Goal: Find specific page/section: Find specific page/section

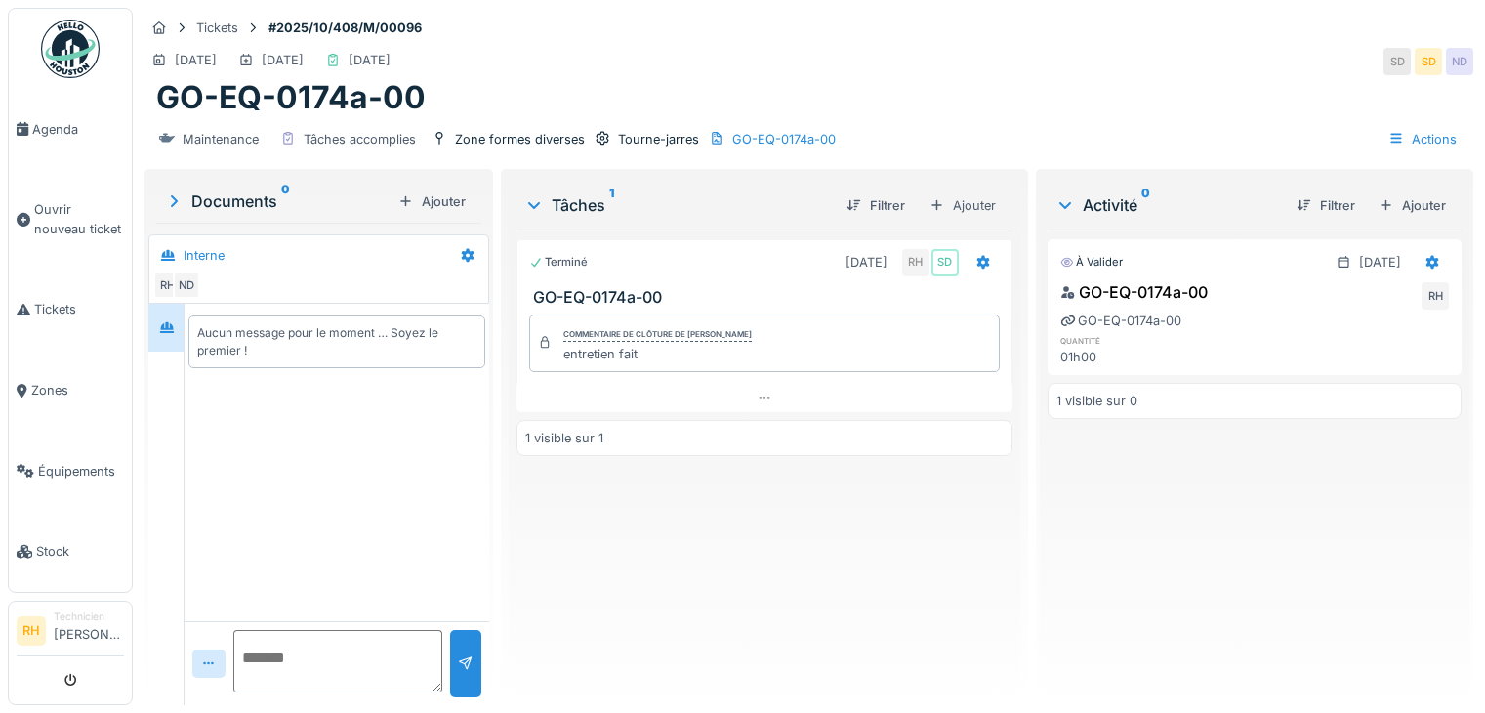
scroll to position [15, 0]
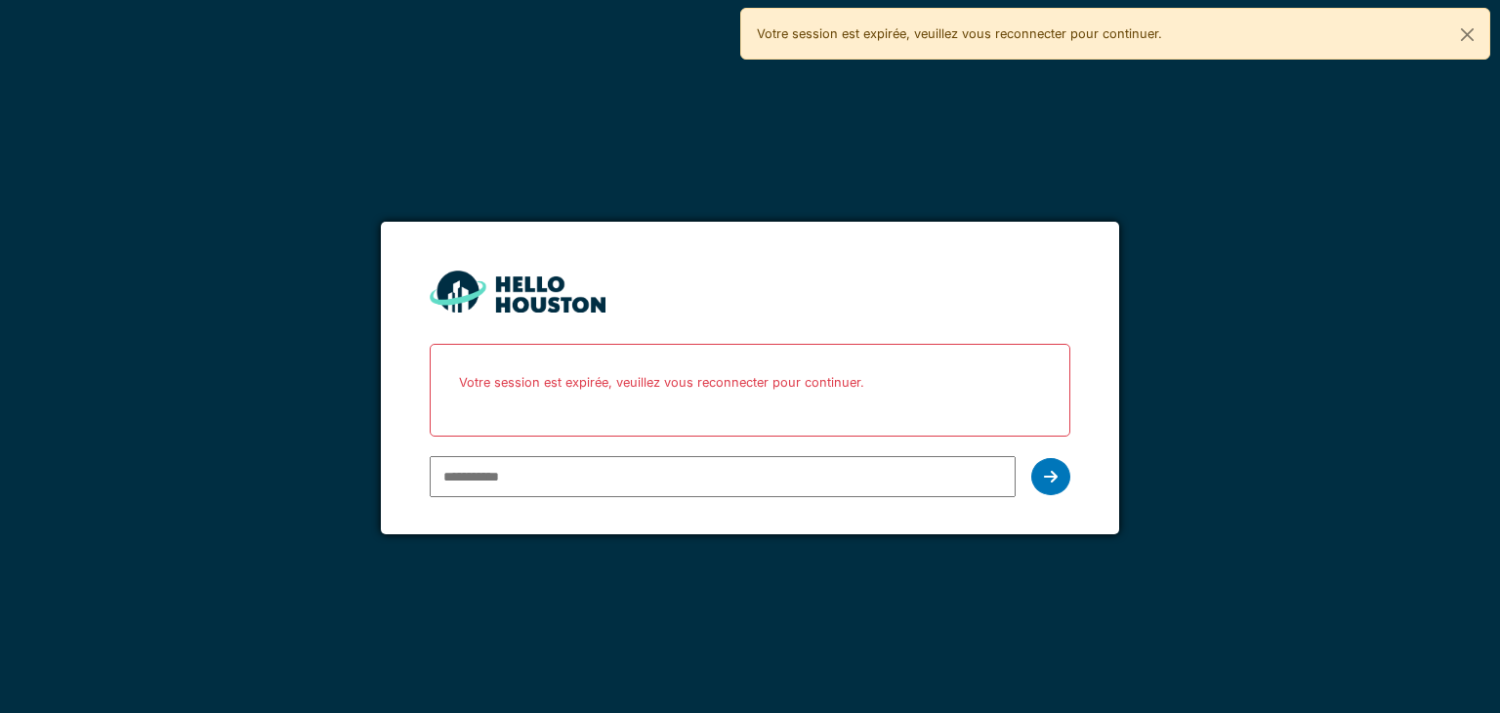
click at [486, 463] on input "email" at bounding box center [722, 476] width 585 height 41
type input "**********"
click at [1055, 479] on icon at bounding box center [1051, 477] width 14 height 16
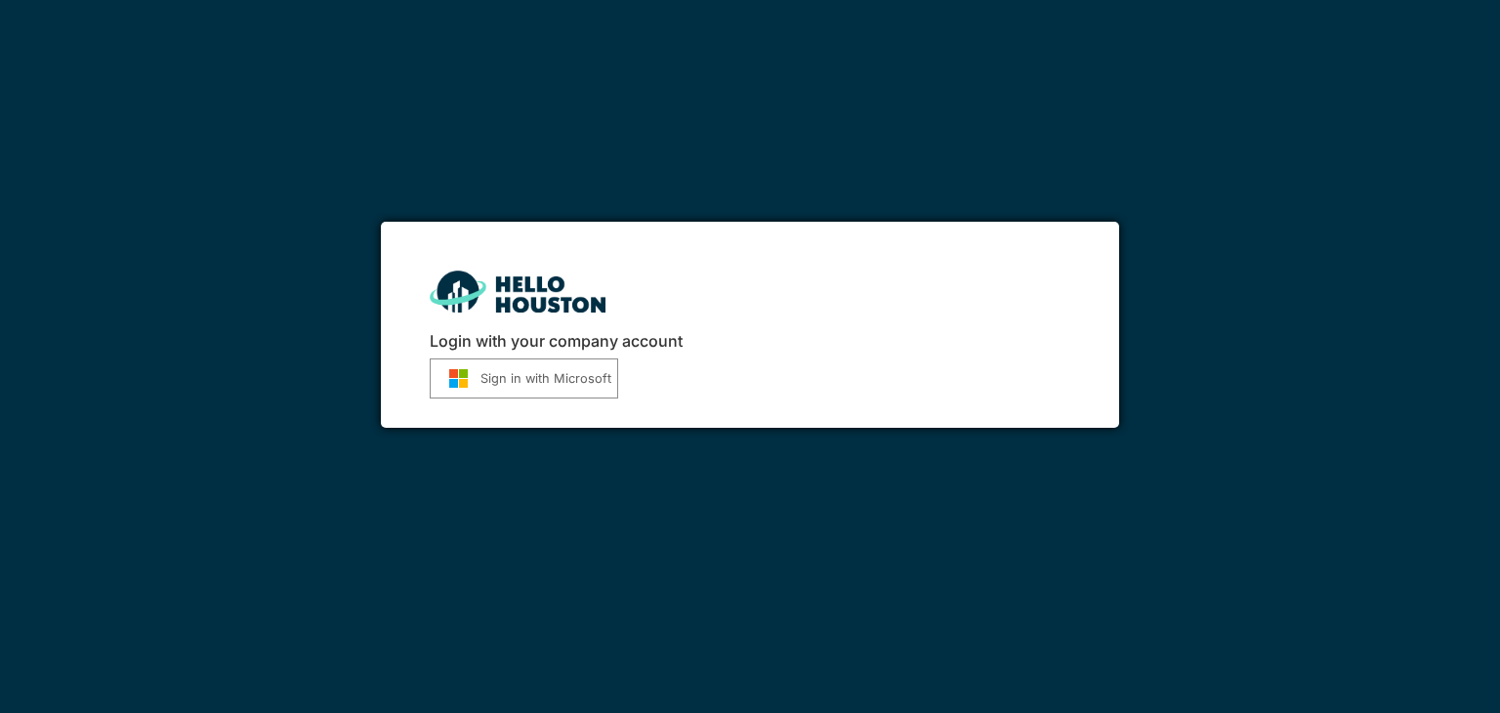
click at [522, 382] on button "Sign in with Microsoft" at bounding box center [524, 378] width 188 height 40
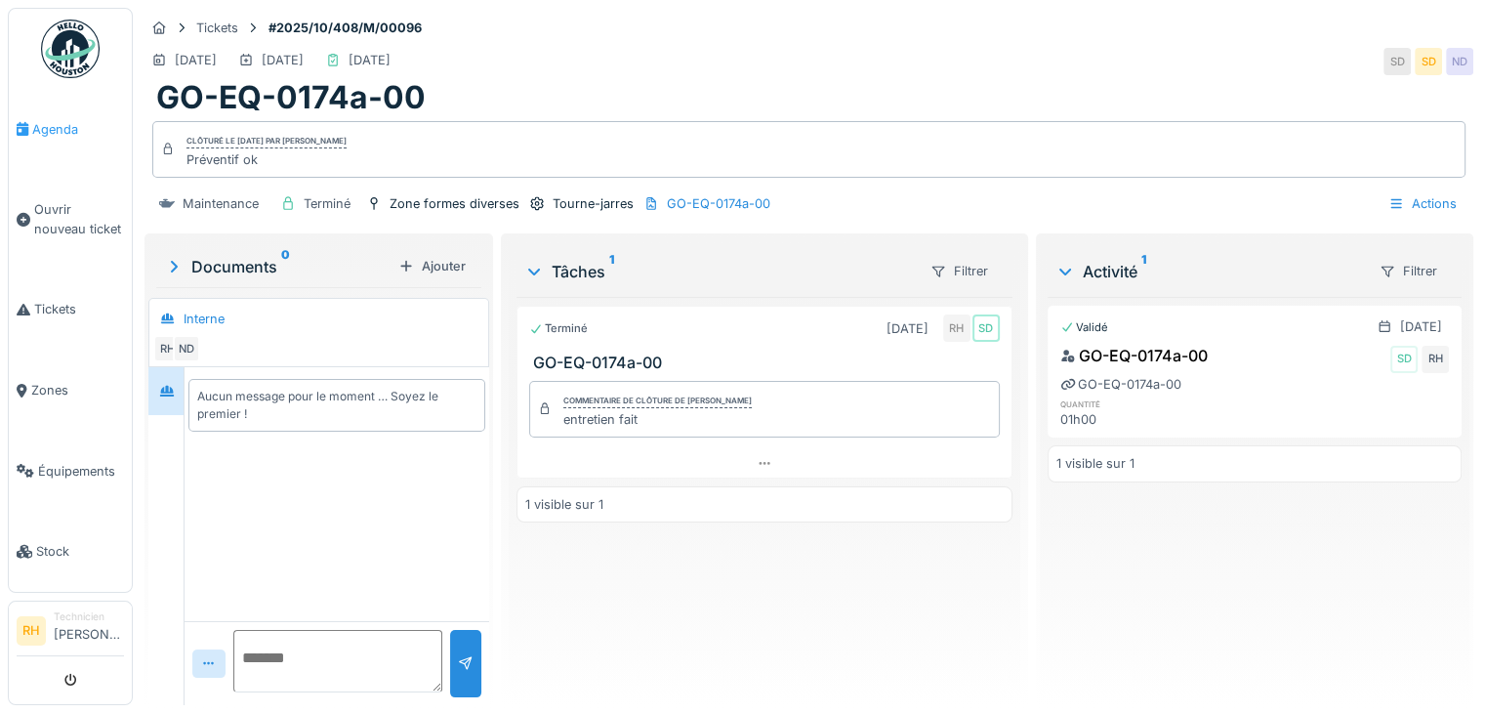
click at [41, 122] on span "Agenda" at bounding box center [78, 129] width 92 height 19
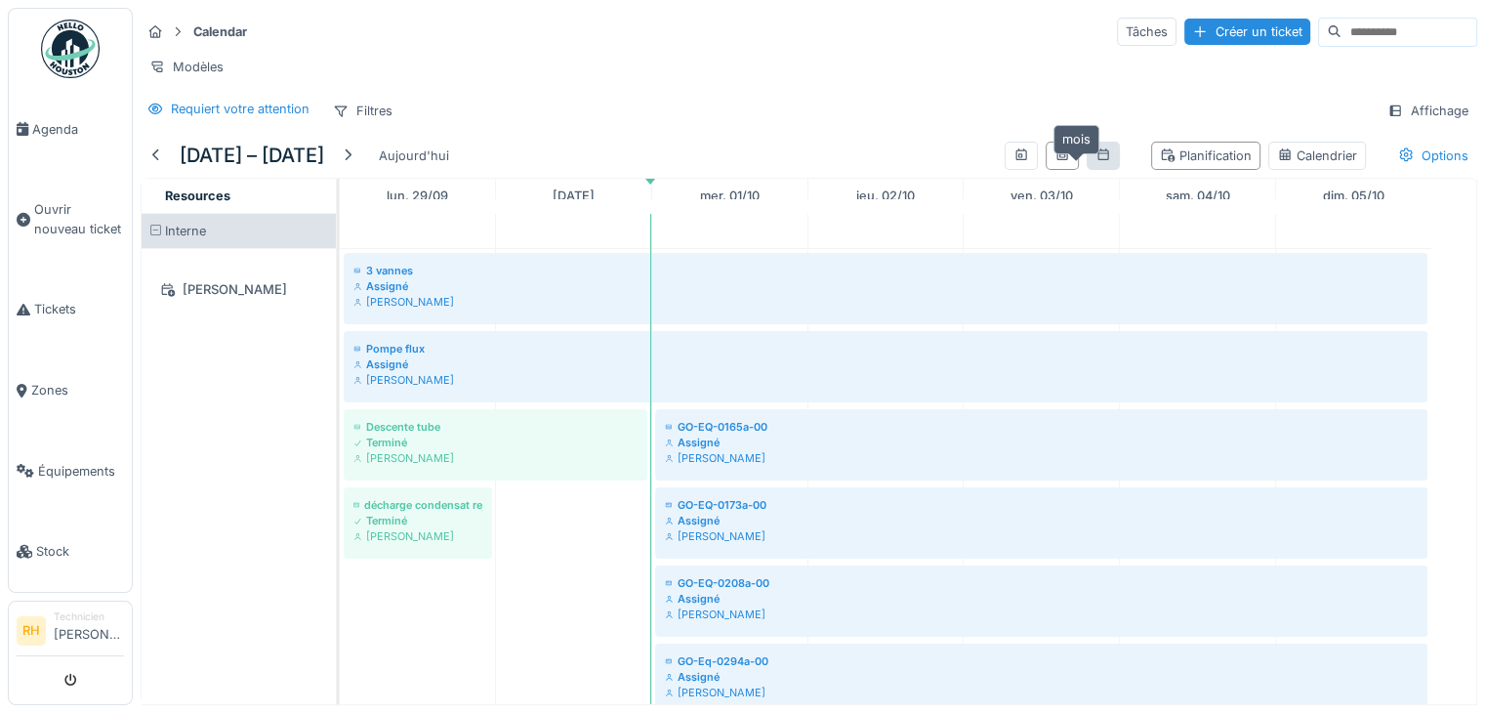
click at [1096, 161] on icon at bounding box center [1104, 154] width 16 height 13
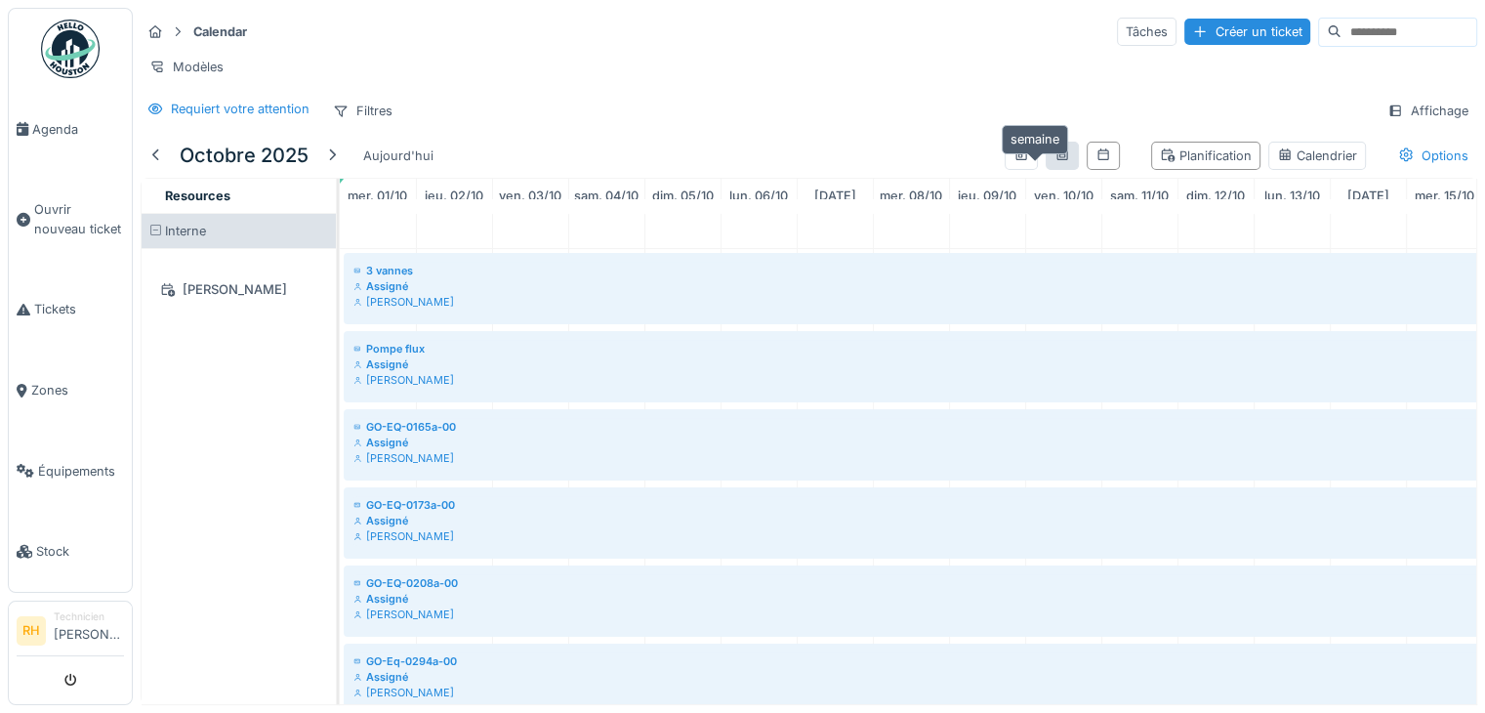
click at [1055, 161] on icon at bounding box center [1063, 154] width 16 height 13
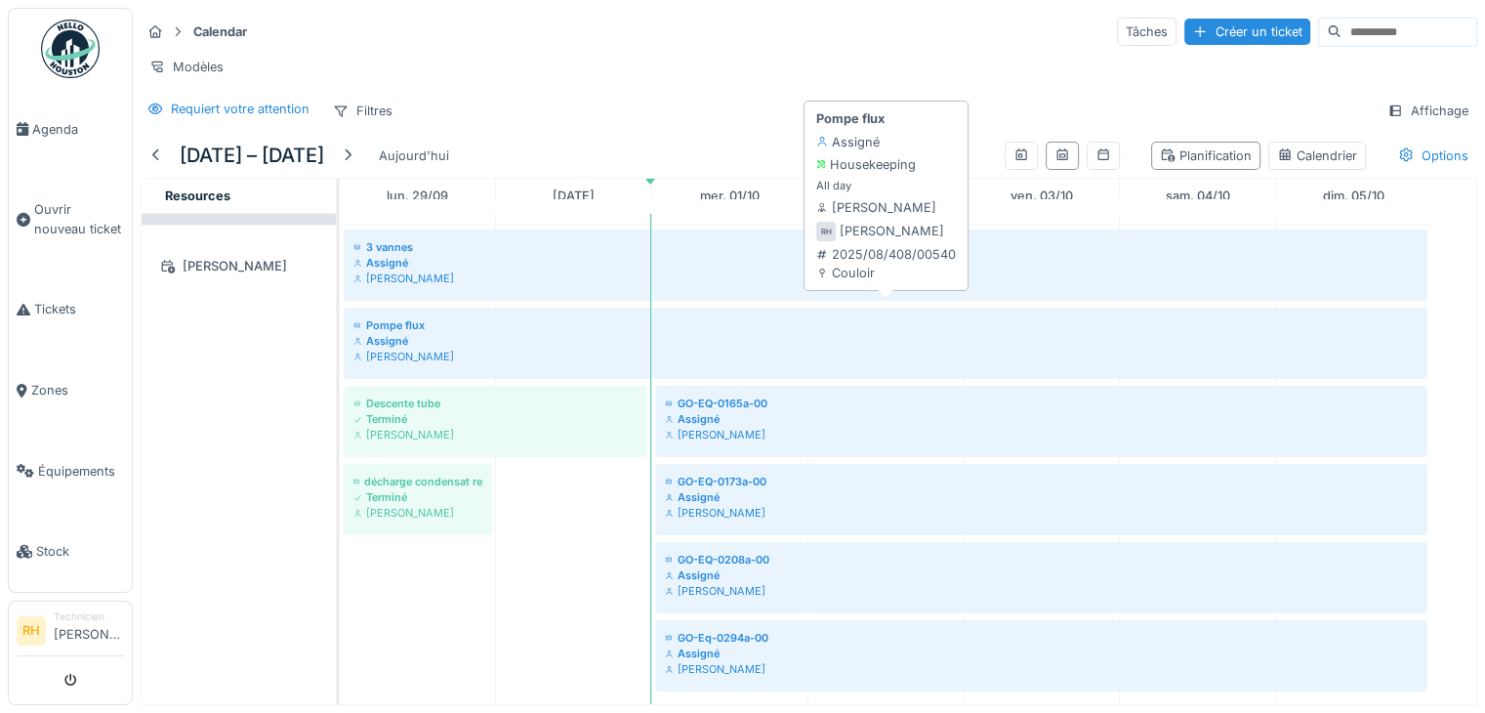
scroll to position [15, 0]
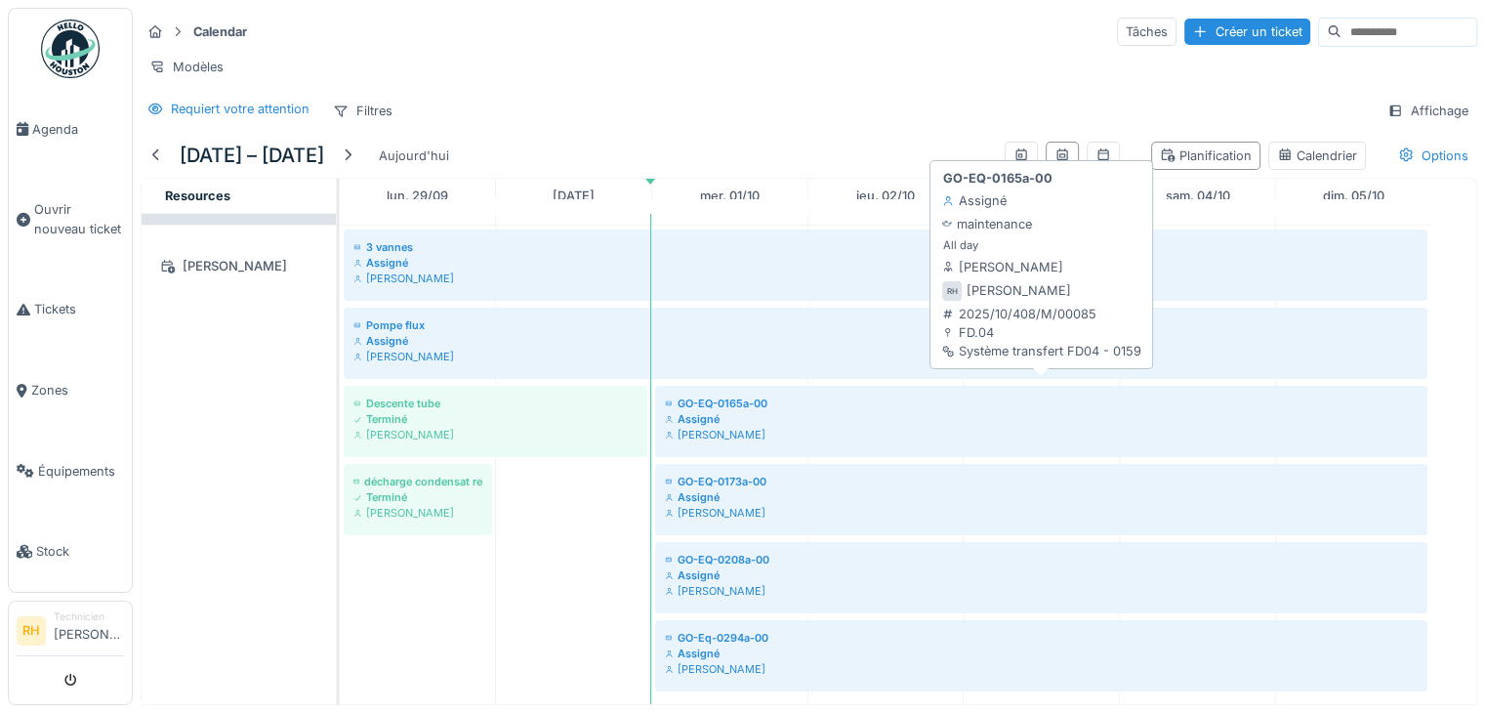
click at [741, 396] on div "GO-EQ-0165a-00" at bounding box center [1041, 404] width 753 height 16
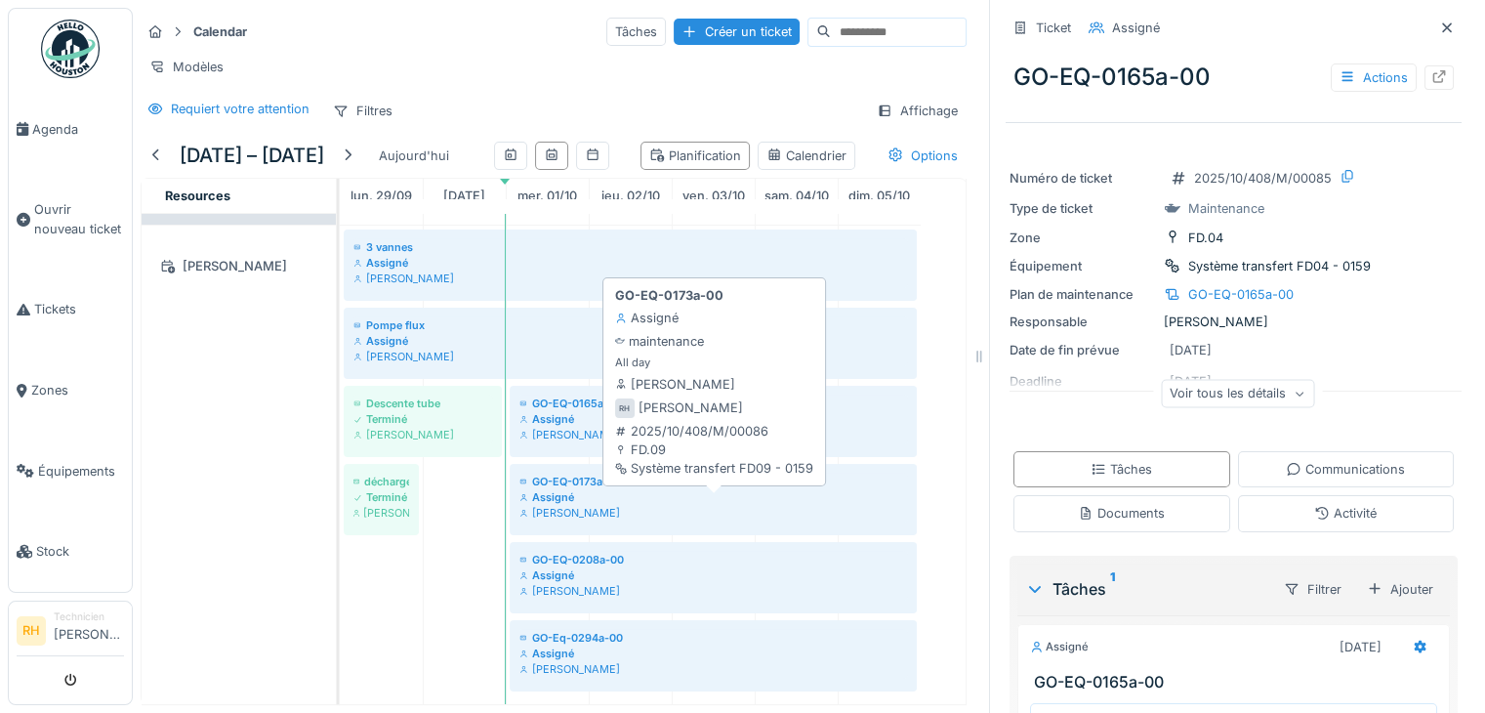
click at [582, 501] on div "Assigné" at bounding box center [714, 497] width 388 height 16
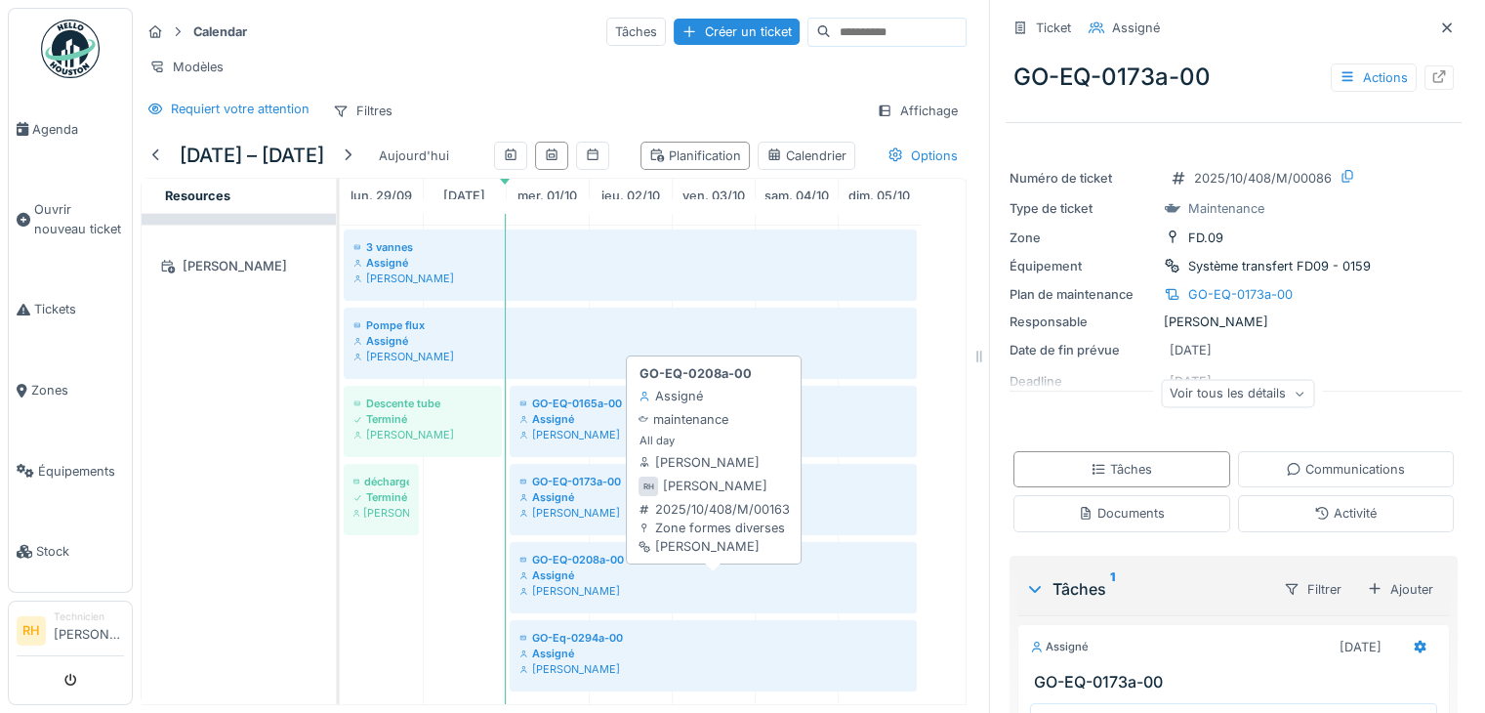
click at [572, 583] on div "Assigné" at bounding box center [714, 575] width 388 height 16
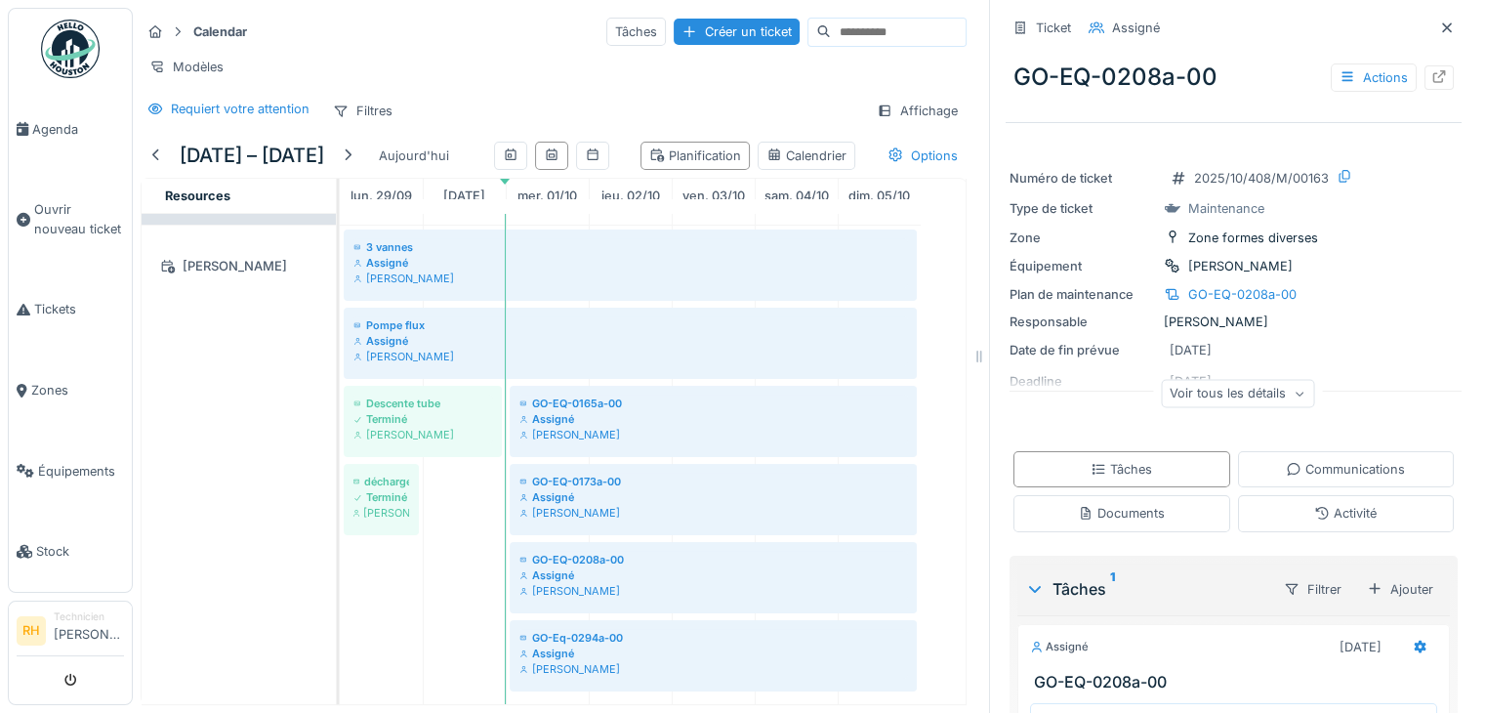
click at [1191, 379] on div "Voir tous les détails" at bounding box center [1237, 393] width 153 height 28
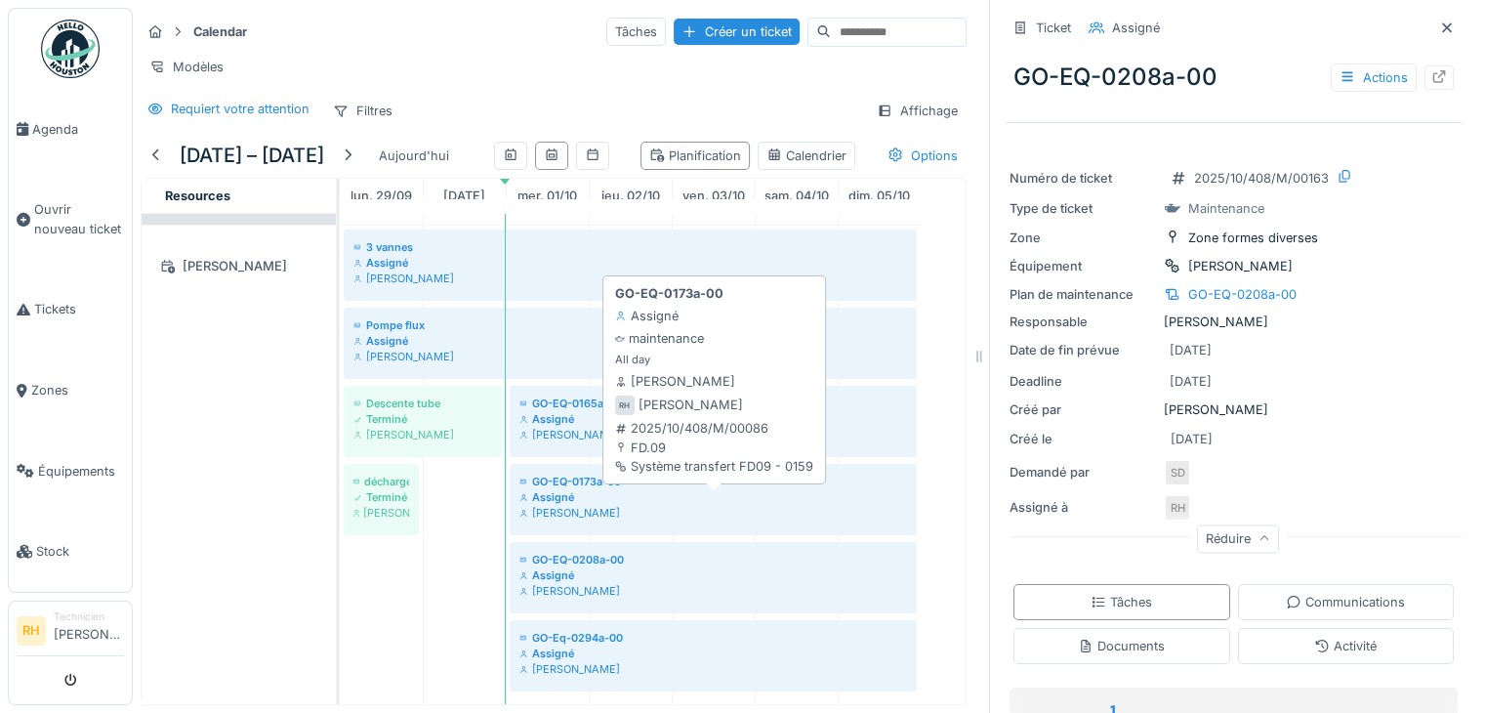
scroll to position [90, 0]
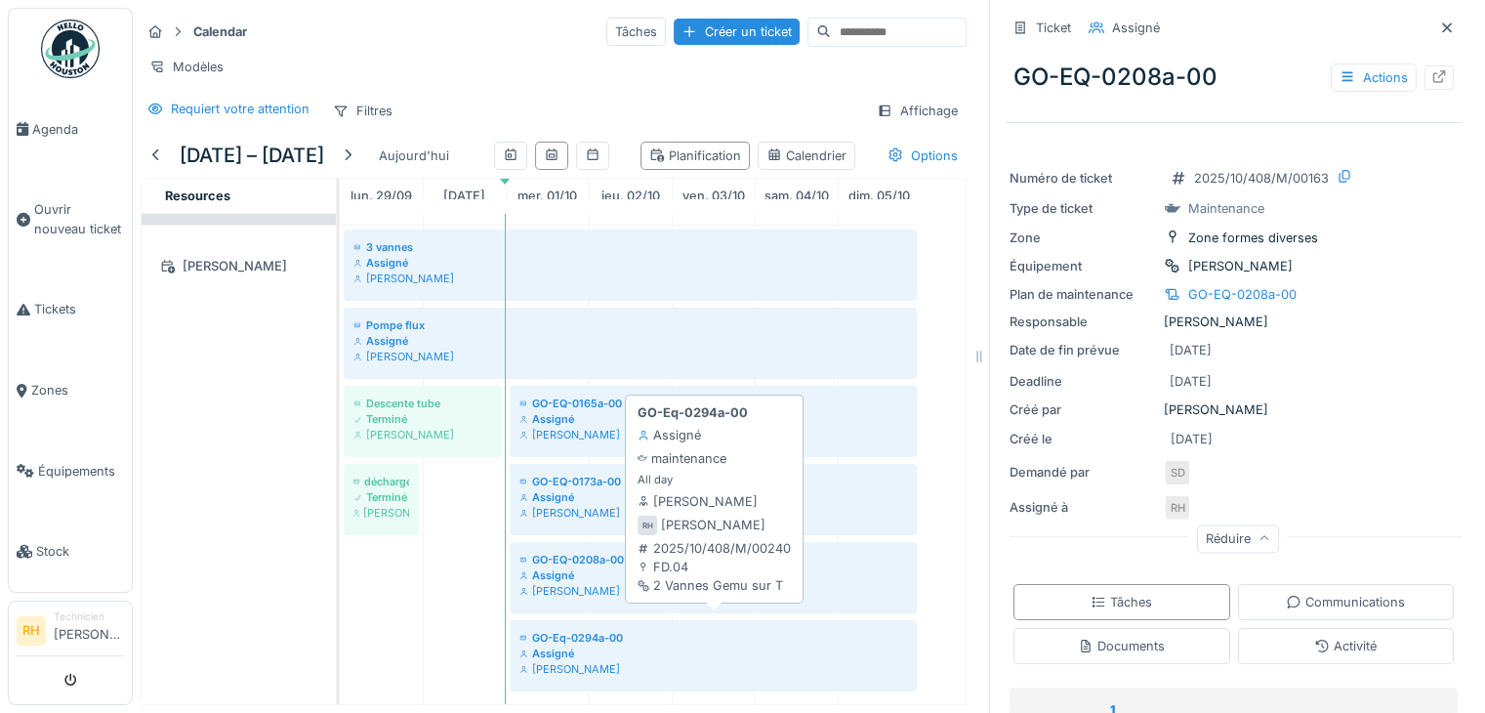
click at [568, 661] on div "[PERSON_NAME]" at bounding box center [714, 669] width 388 height 16
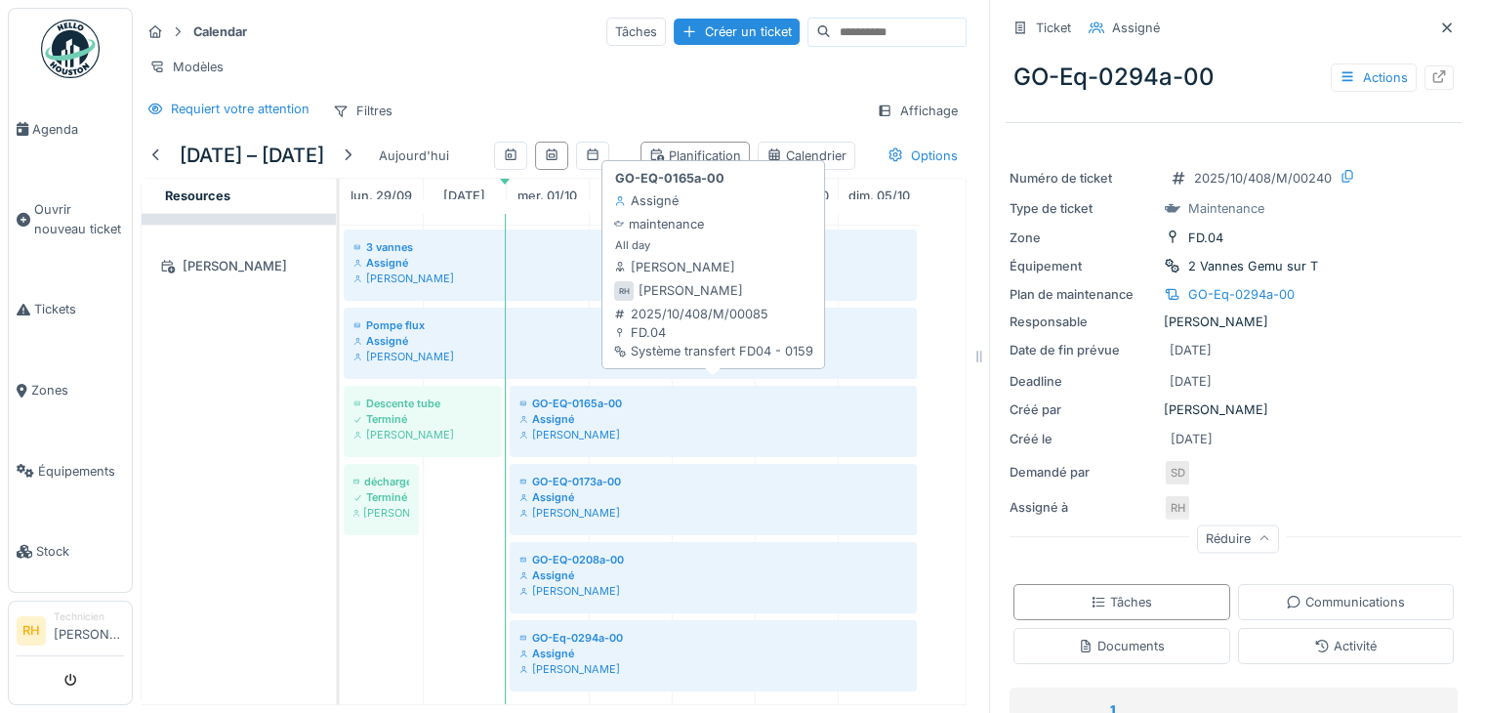
click at [586, 396] on div "GO-EQ-0165a-00 Assigné [PERSON_NAME]" at bounding box center [714, 420] width 390 height 50
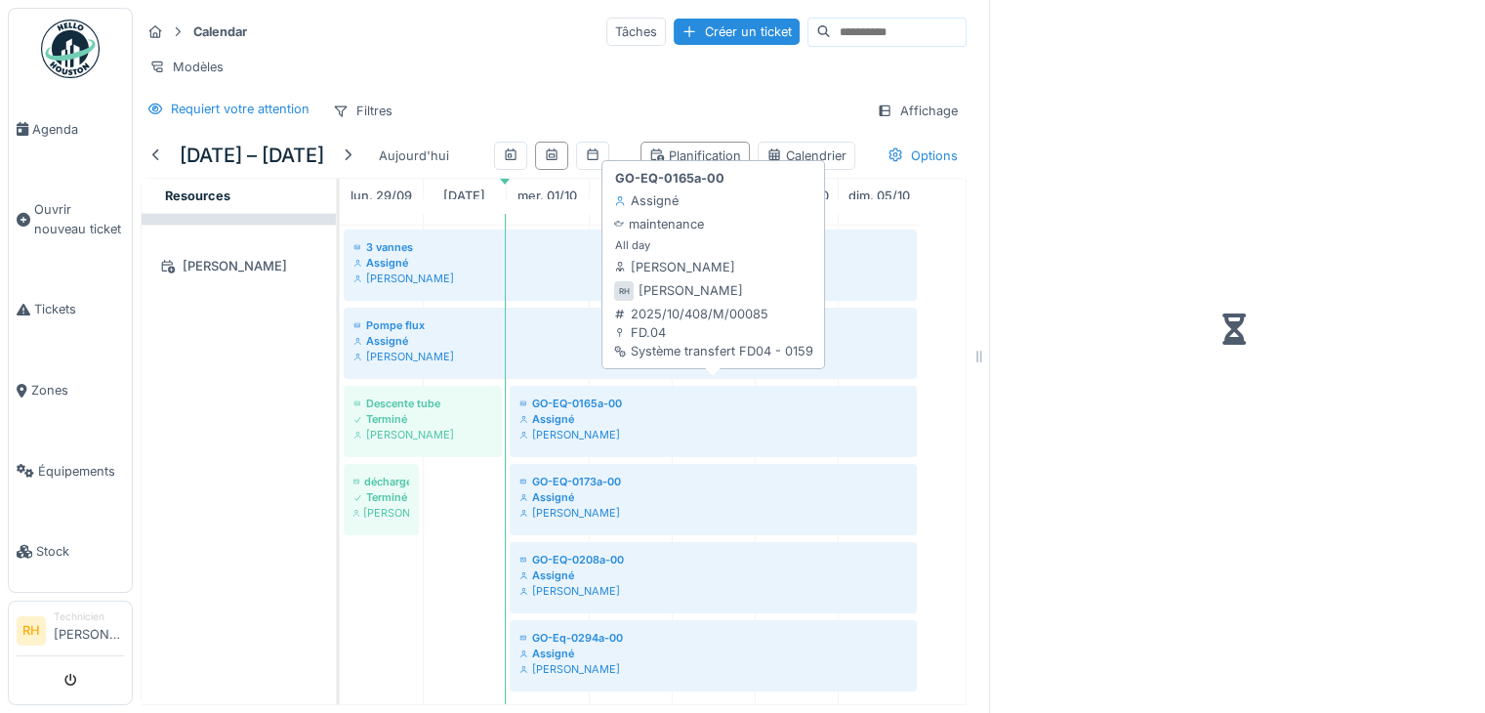
click at [568, 411] on div "Assigné" at bounding box center [714, 419] width 388 height 16
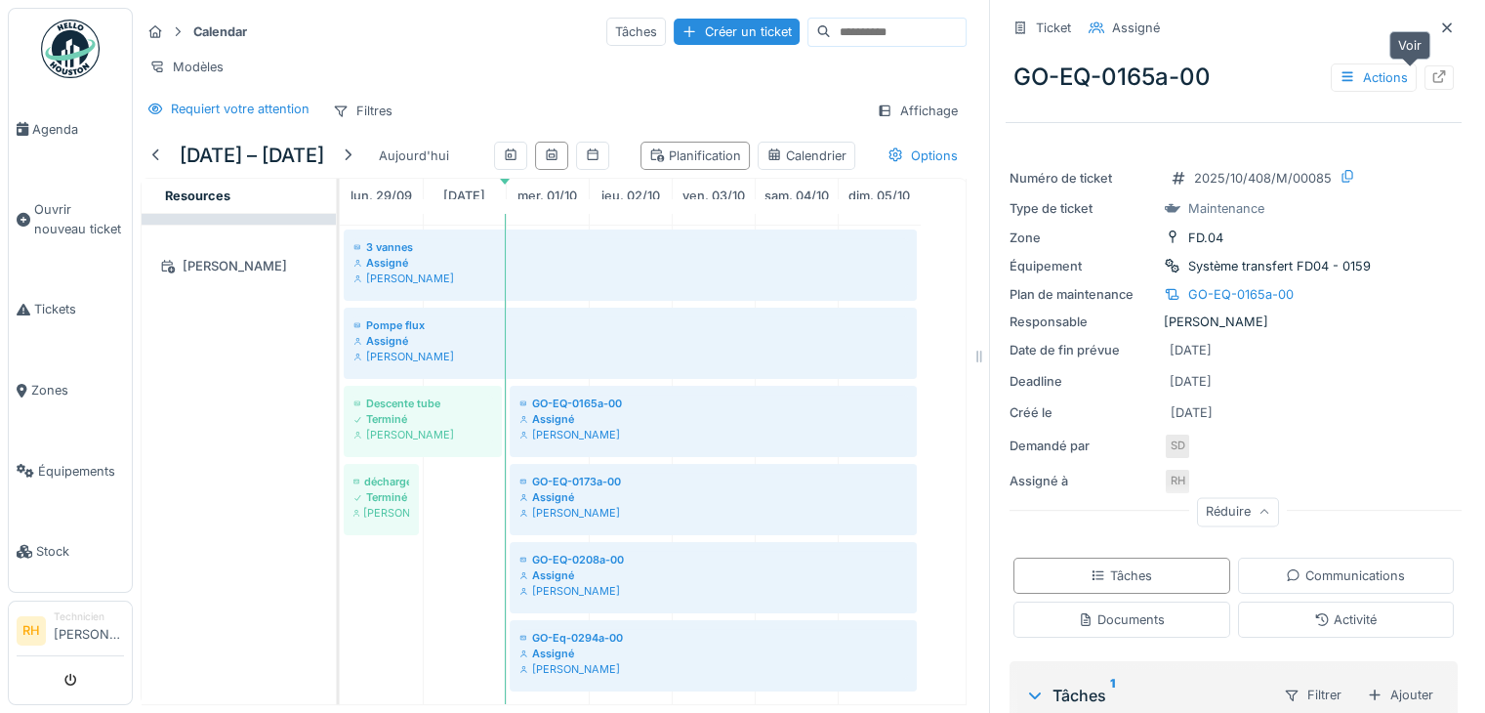
click at [1425, 65] on div at bounding box center [1439, 77] width 29 height 24
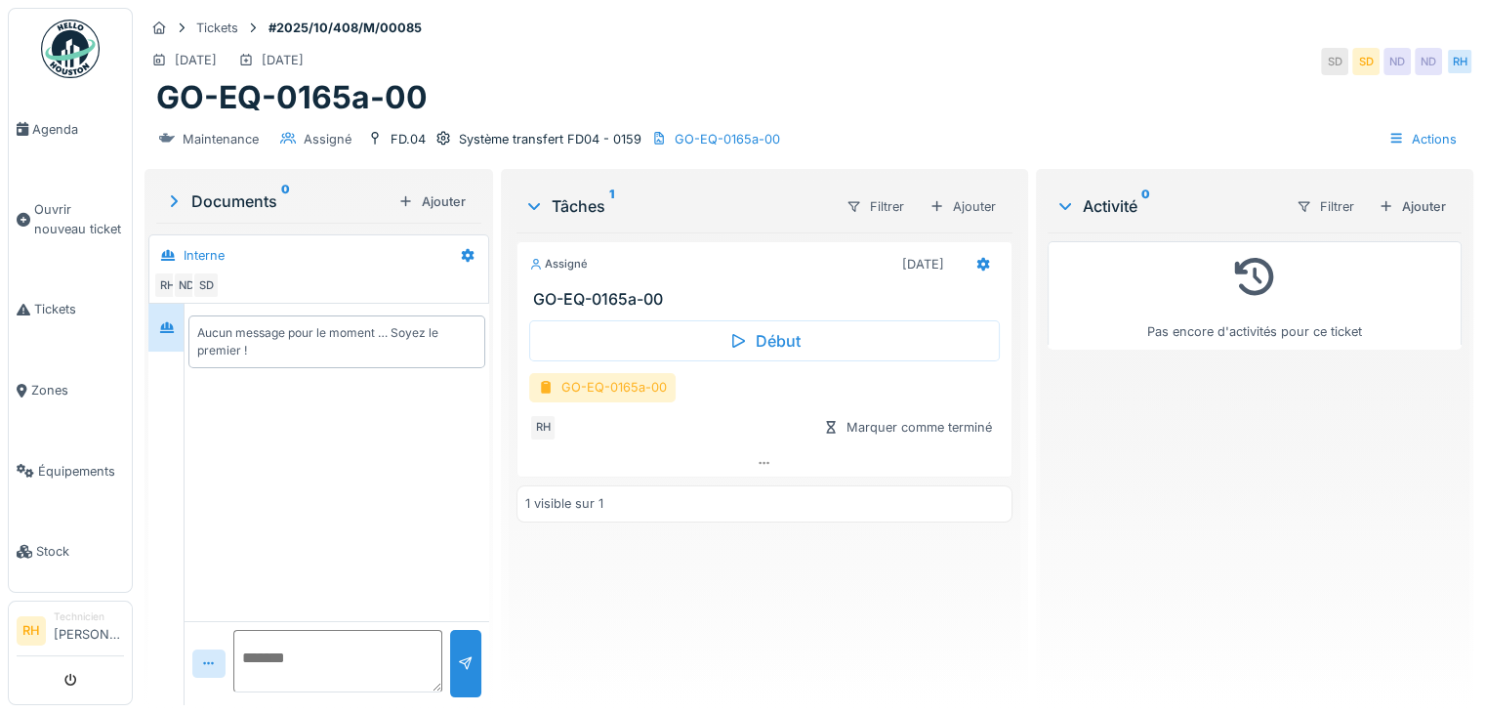
click at [588, 388] on div "GO-EQ-0165a-00" at bounding box center [602, 387] width 146 height 28
